Goal: Find contact information: Find contact information

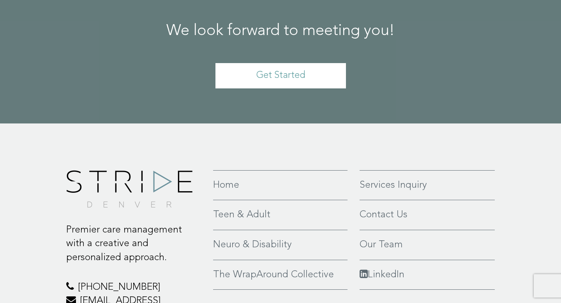
scroll to position [1829, 0]
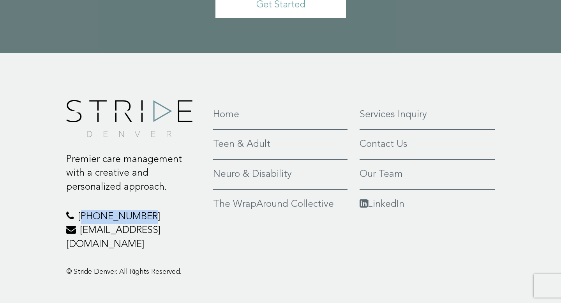
drag, startPoint x: 144, startPoint y: 204, endPoint x: 81, endPoint y: 201, distance: 63.5
click at [81, 210] on p "970-425-6170 hello@stridedenver.com" at bounding box center [133, 231] width 135 height 42
copy p "[PHONE_NUMBER]"
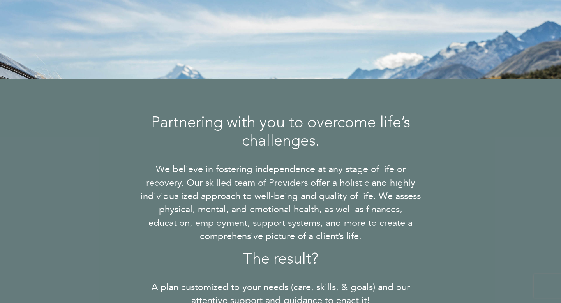
scroll to position [0, 0]
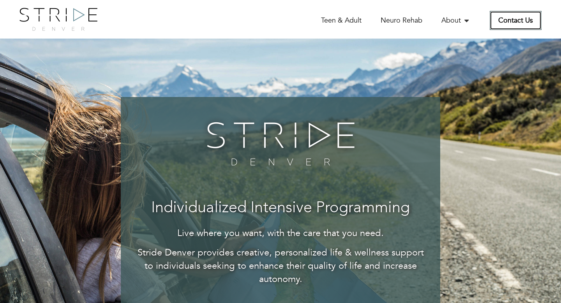
click at [520, 24] on link "Contact Us" at bounding box center [515, 20] width 52 height 19
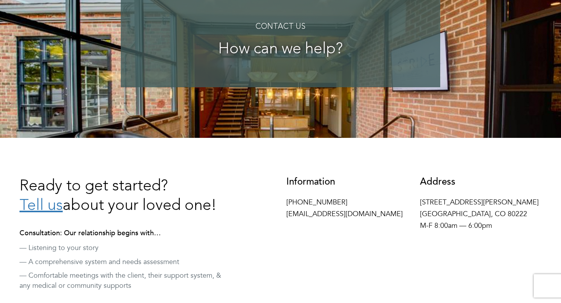
scroll to position [134, 0]
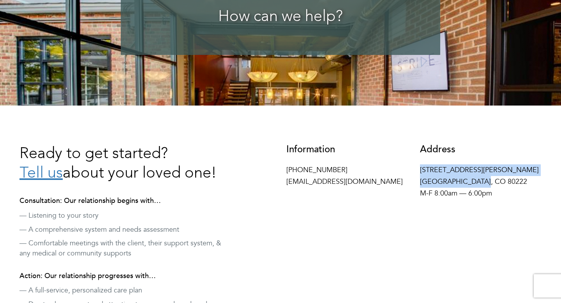
drag, startPoint x: 484, startPoint y: 182, endPoint x: 417, endPoint y: 169, distance: 68.1
click at [417, 169] on div "Address 4155 E Jewell Ave #716 Denver, CO 80222 M-F 8:00am — 6:00pm" at bounding box center [481, 173] width 134 height 59
copy p "4155 E Jewell Ave #716 Denver, CO 80222"
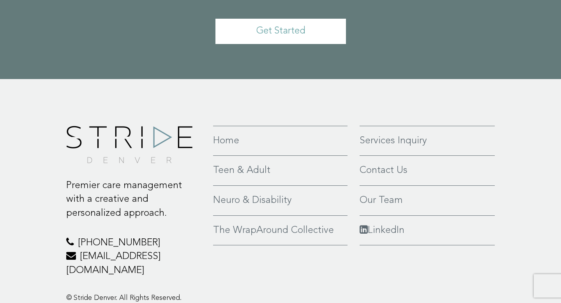
scroll to position [732, 0]
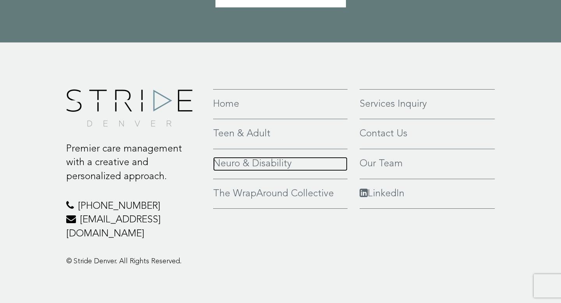
click at [253, 169] on link "Neuro & Disability" at bounding box center [280, 164] width 134 height 14
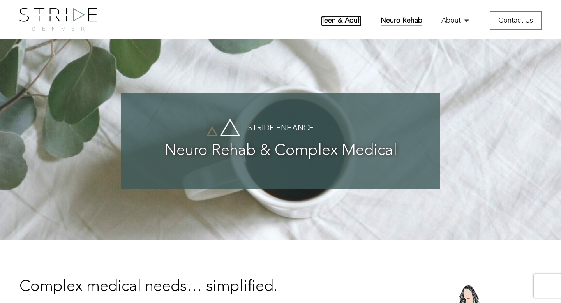
click at [338, 21] on link "Teen & Adult" at bounding box center [341, 21] width 40 height 11
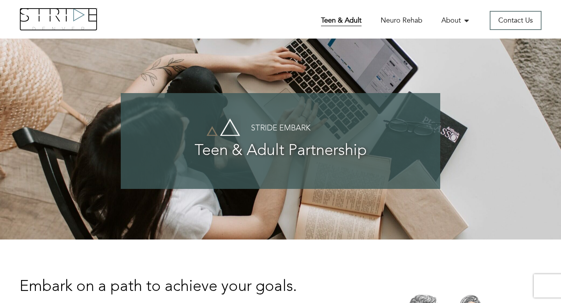
click at [65, 18] on img at bounding box center [58, 19] width 78 height 23
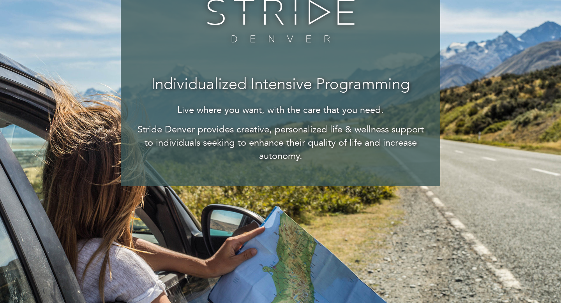
scroll to position [125, 0]
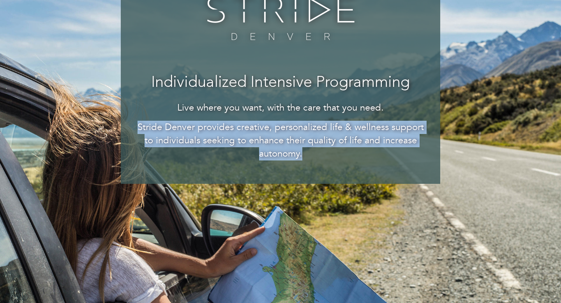
drag, startPoint x: 139, startPoint y: 127, endPoint x: 314, endPoint y: 163, distance: 178.9
click at [314, 163] on div "Individualized Intensive Programming Live where you want, with the care that yo…" at bounding box center [280, 78] width 319 height 212
copy p "Stride Denver provides creative, personalized life & wellness support to indivi…"
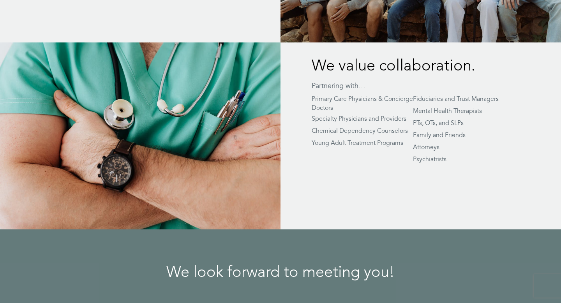
scroll to position [1503, 0]
